Goal: Task Accomplishment & Management: Use online tool/utility

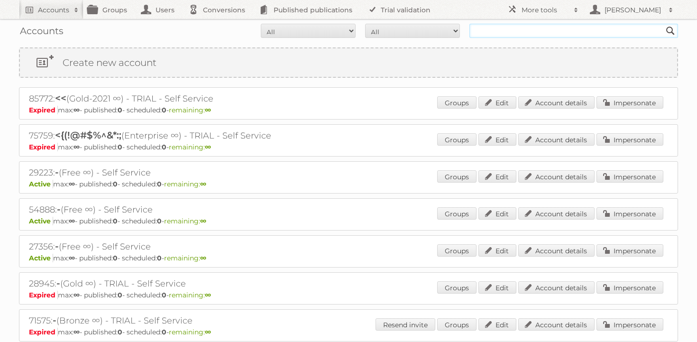
click at [492, 37] on input "text" at bounding box center [573, 31] width 209 height 14
type input "rossmann"
click at [663, 24] on input "Search" at bounding box center [670, 31] width 14 height 14
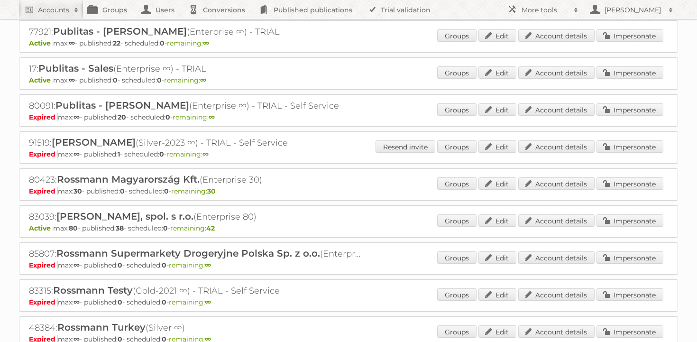
scroll to position [217, 0]
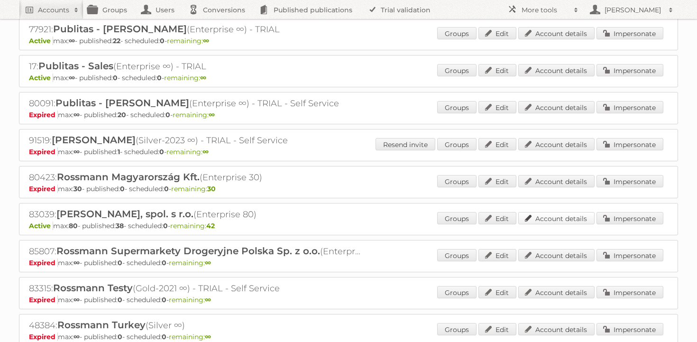
click at [548, 219] on link "Account details" at bounding box center [556, 218] width 76 height 12
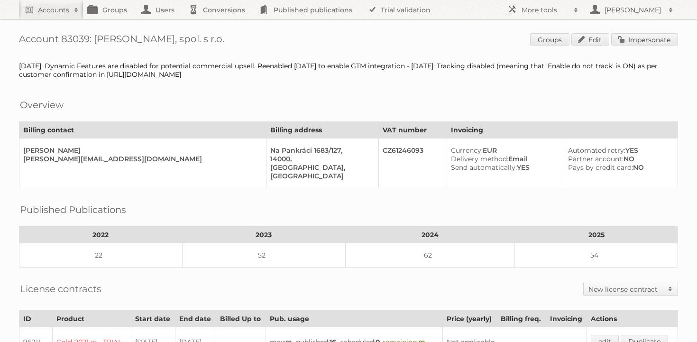
click at [642, 41] on link "Impersonate" at bounding box center [644, 39] width 67 height 12
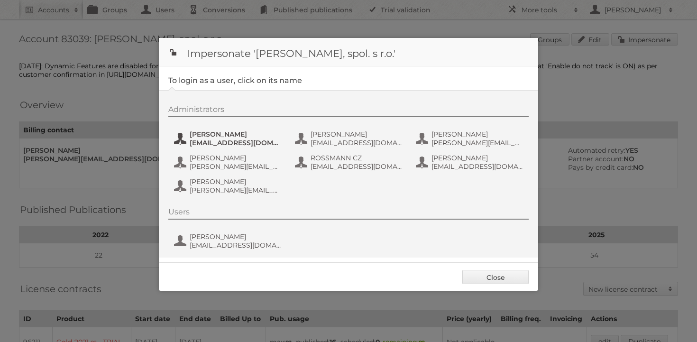
click at [266, 134] on span "Aneta Štorkánová" at bounding box center [236, 134] width 92 height 9
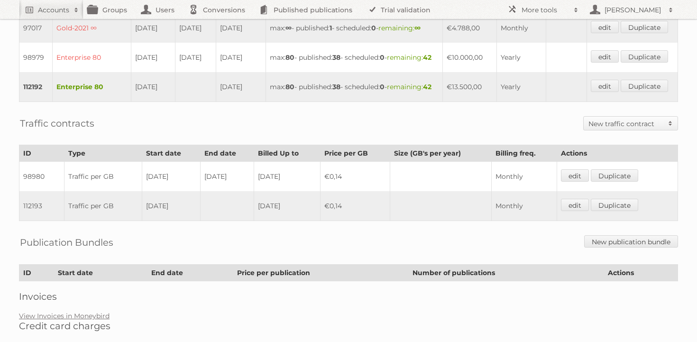
scroll to position [435, 0]
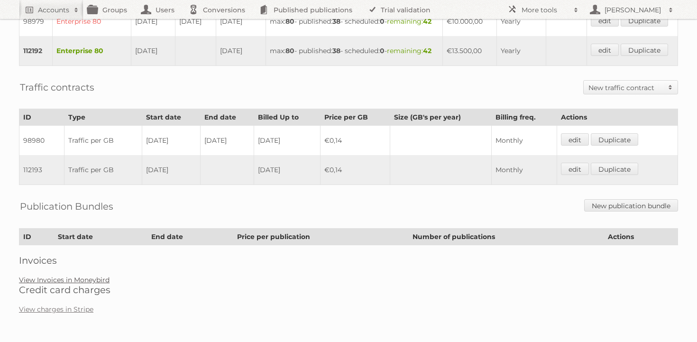
click at [94, 277] on link "View Invoices in Moneybird" at bounding box center [64, 279] width 91 height 9
click at [70, 281] on link "View Invoices in Moneybird" at bounding box center [64, 279] width 91 height 9
click at [73, 279] on link "View Invoices in Moneybird" at bounding box center [64, 279] width 91 height 9
